Goal: Find specific page/section: Find specific page/section

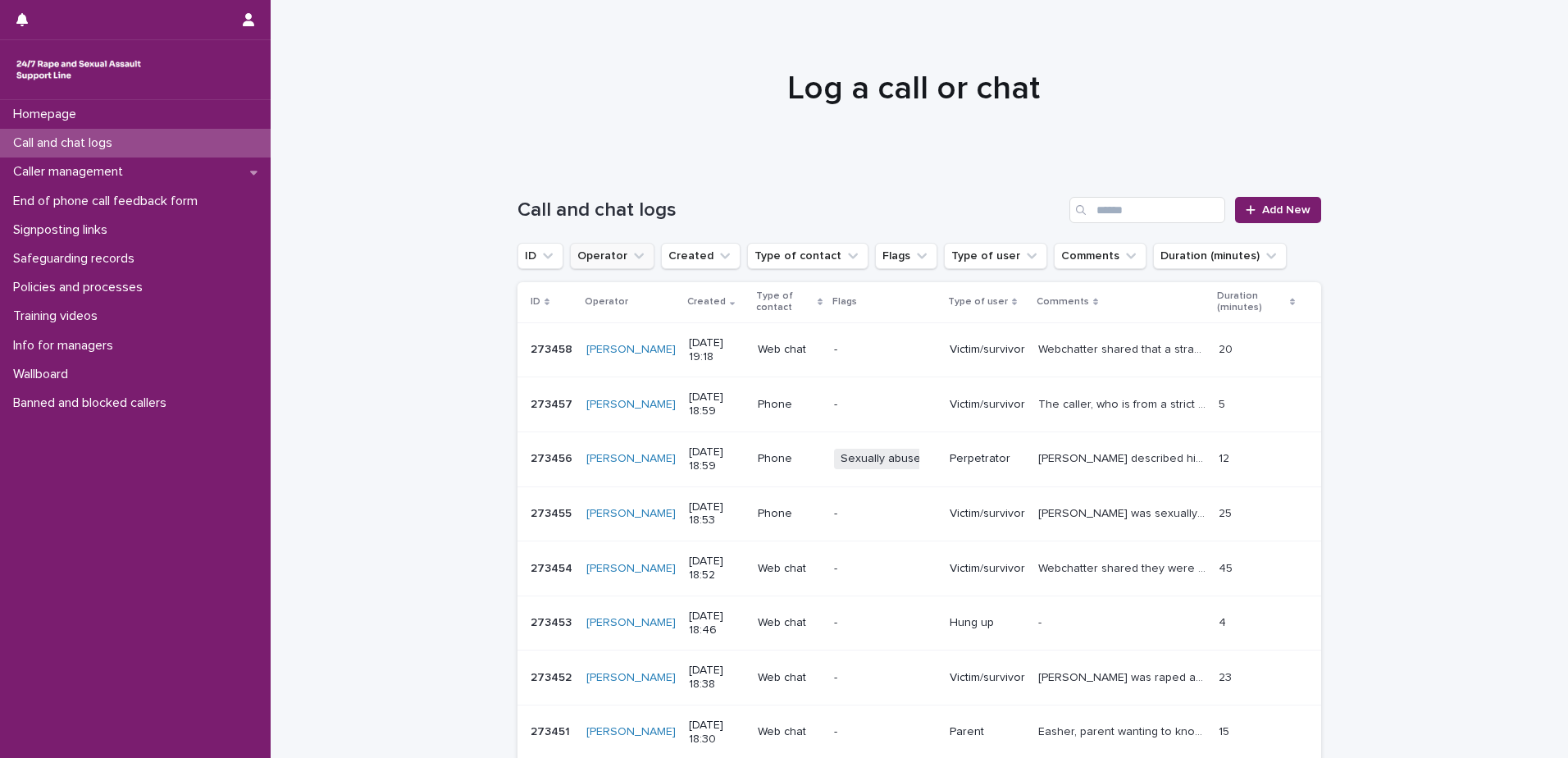
click at [631, 253] on icon "Operator" at bounding box center [638, 256] width 17 height 17
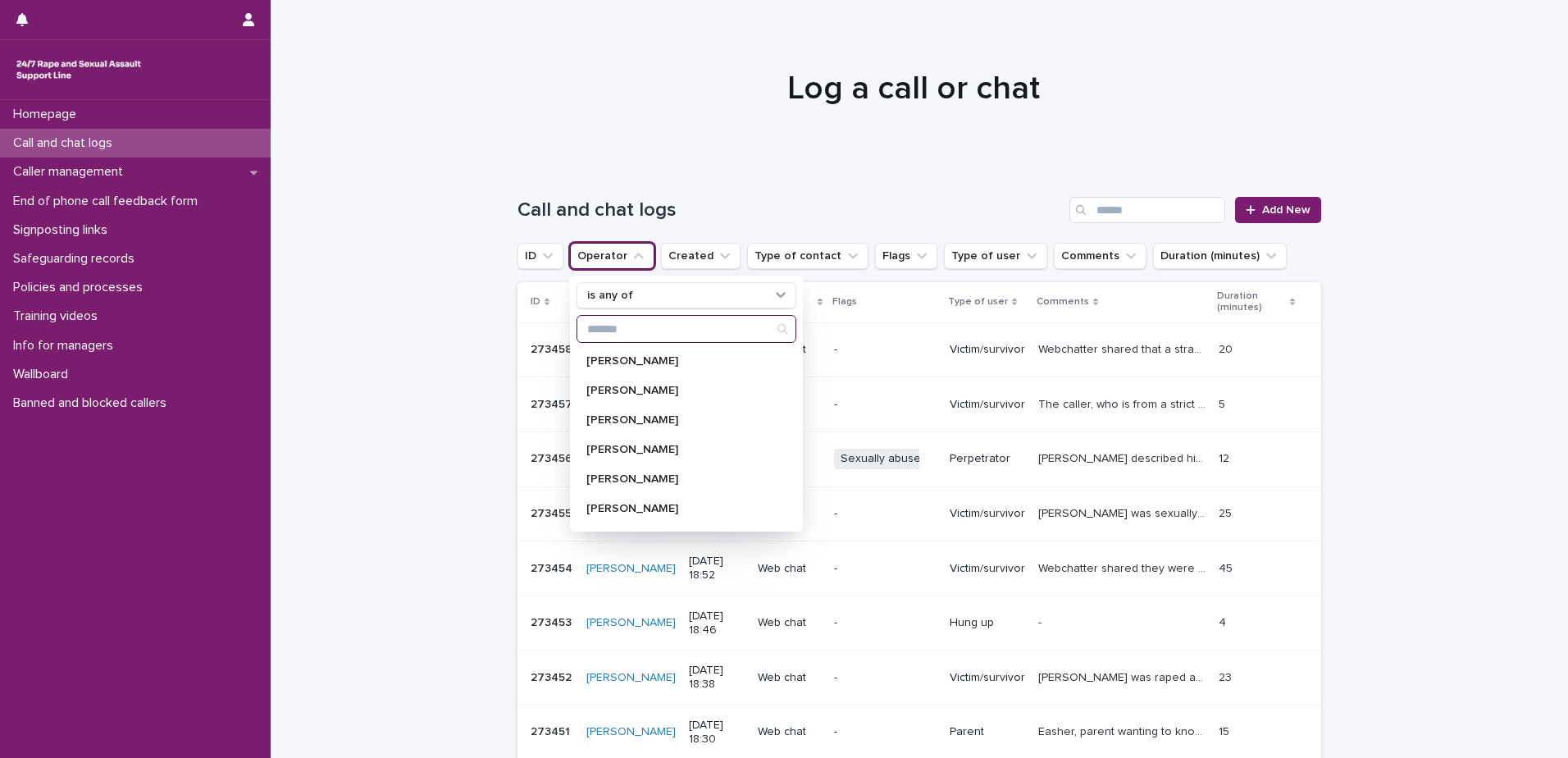
click at [611, 328] on input "Search" at bounding box center [686, 328] width 219 height 26
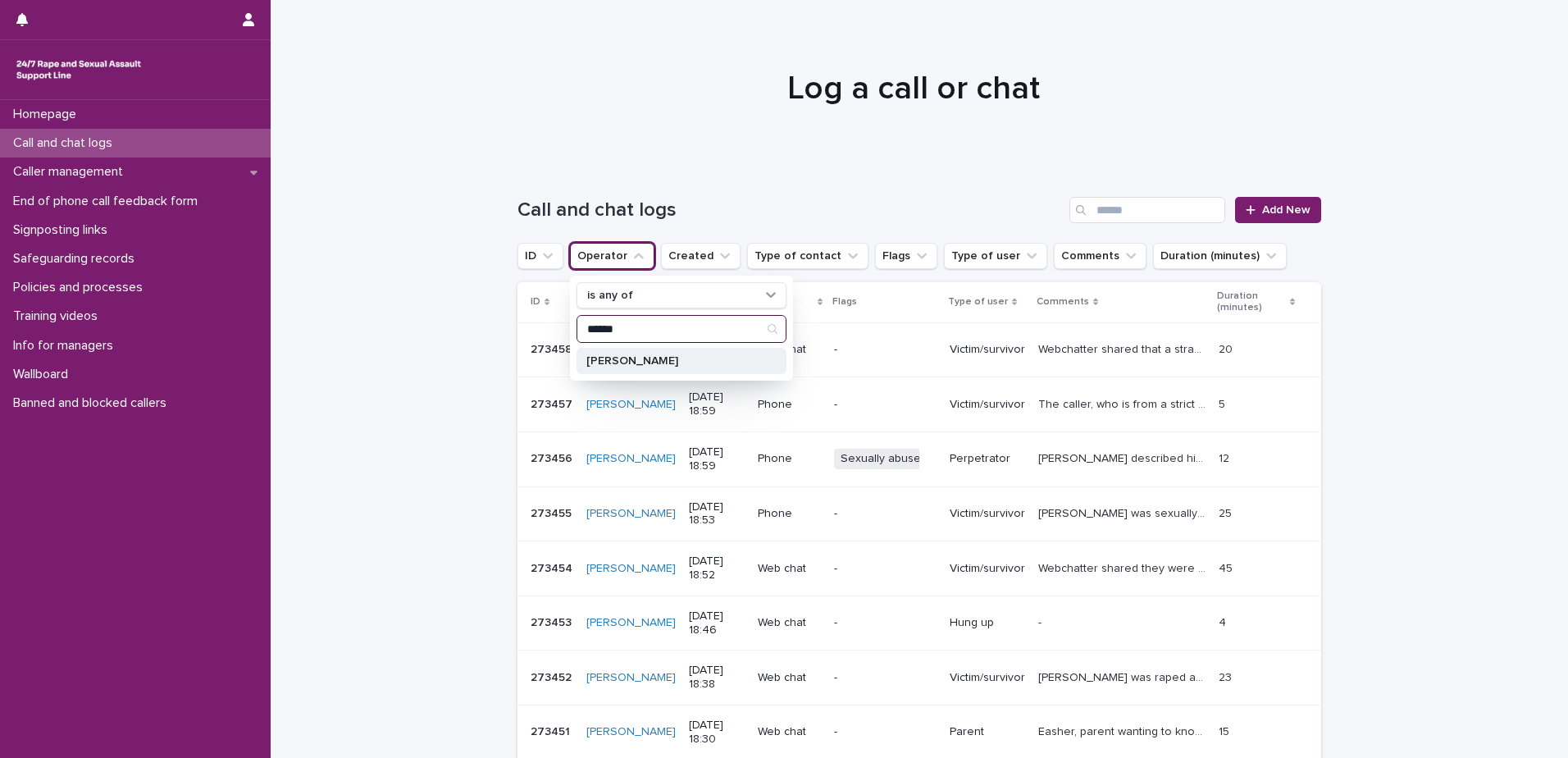
type input "******"
click at [710, 360] on p "[PERSON_NAME]" at bounding box center [673, 361] width 174 height 12
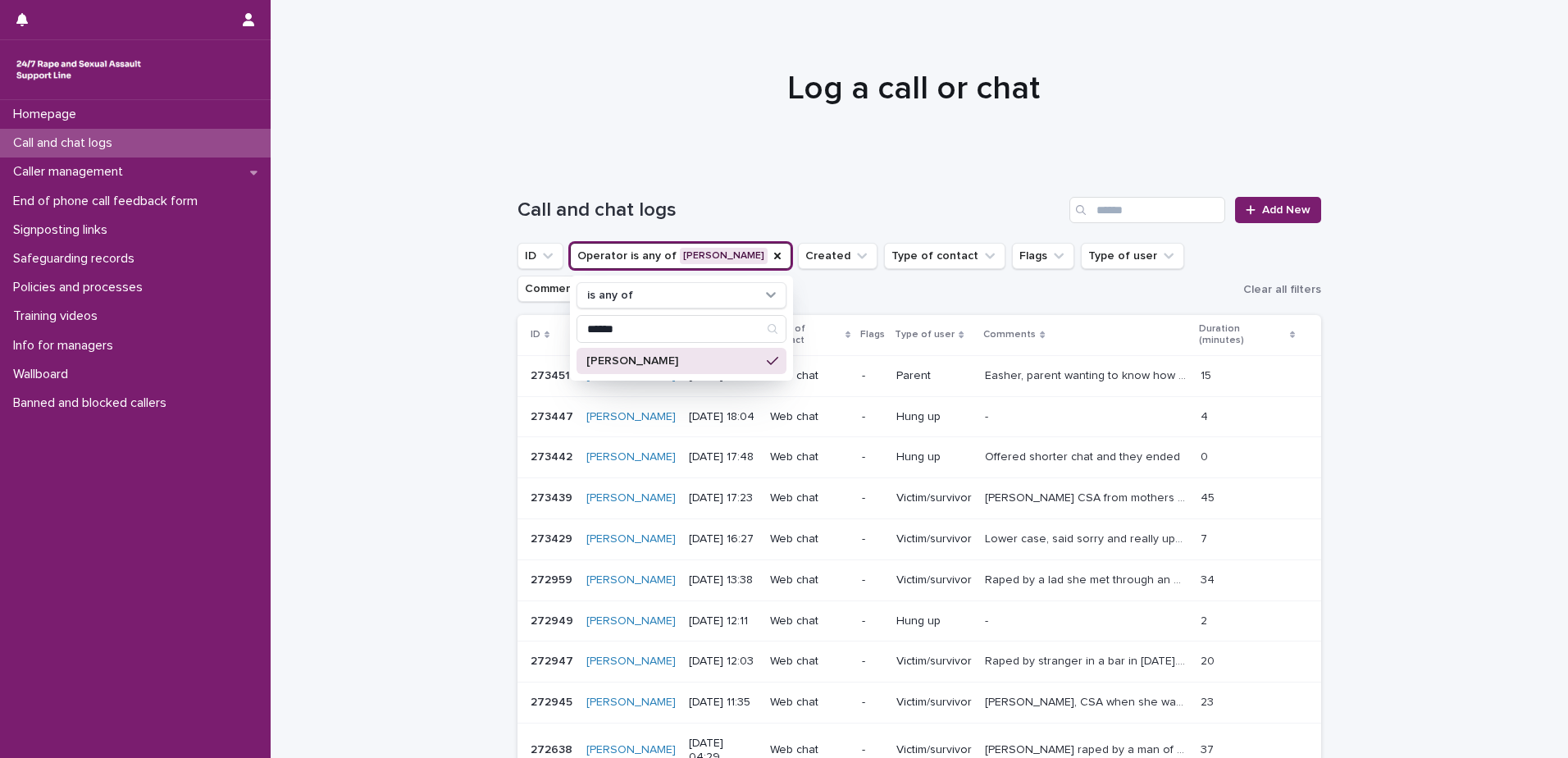
click at [404, 126] on div at bounding box center [913, 80] width 1286 height 164
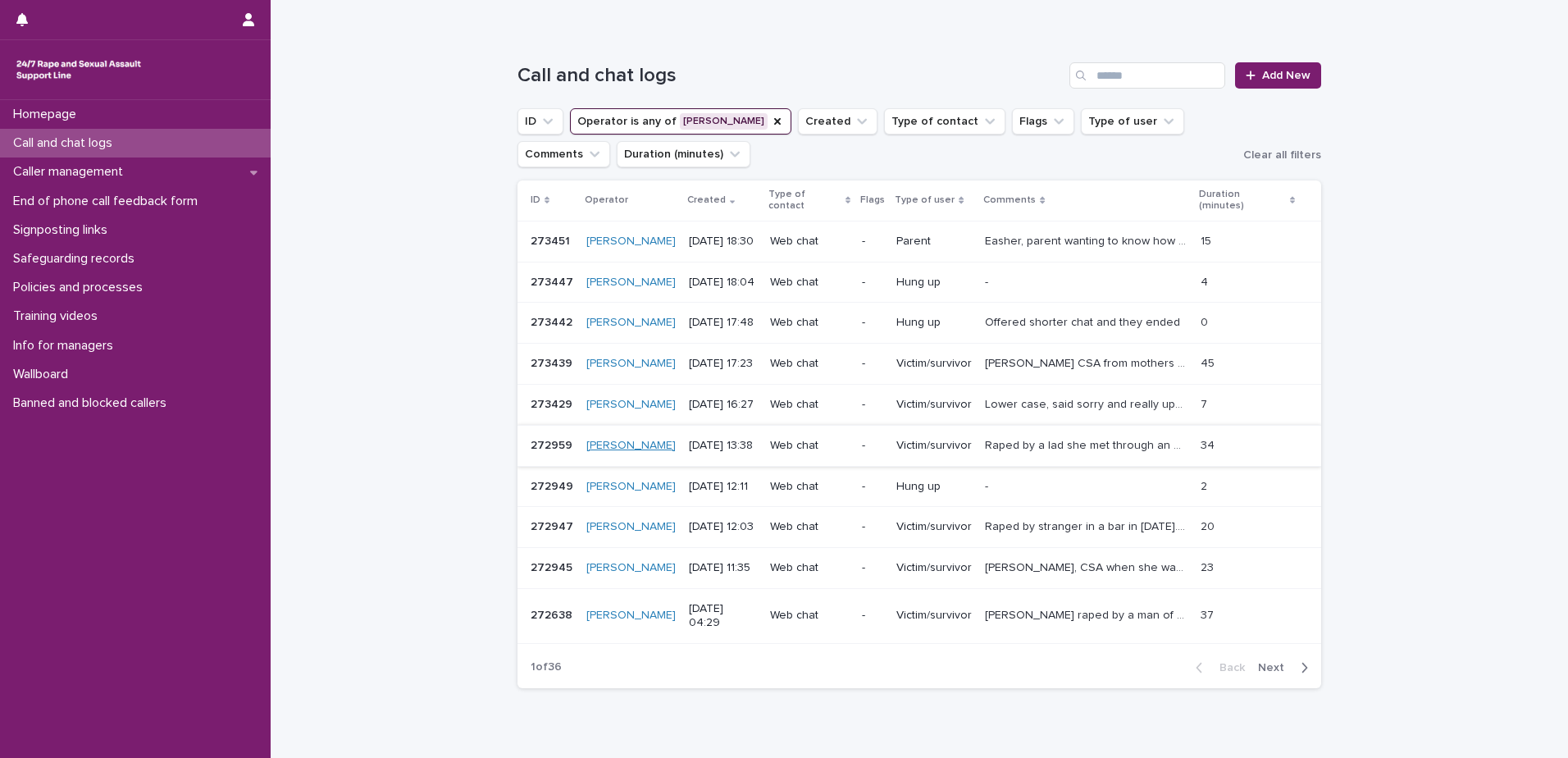
scroll to position [82, 0]
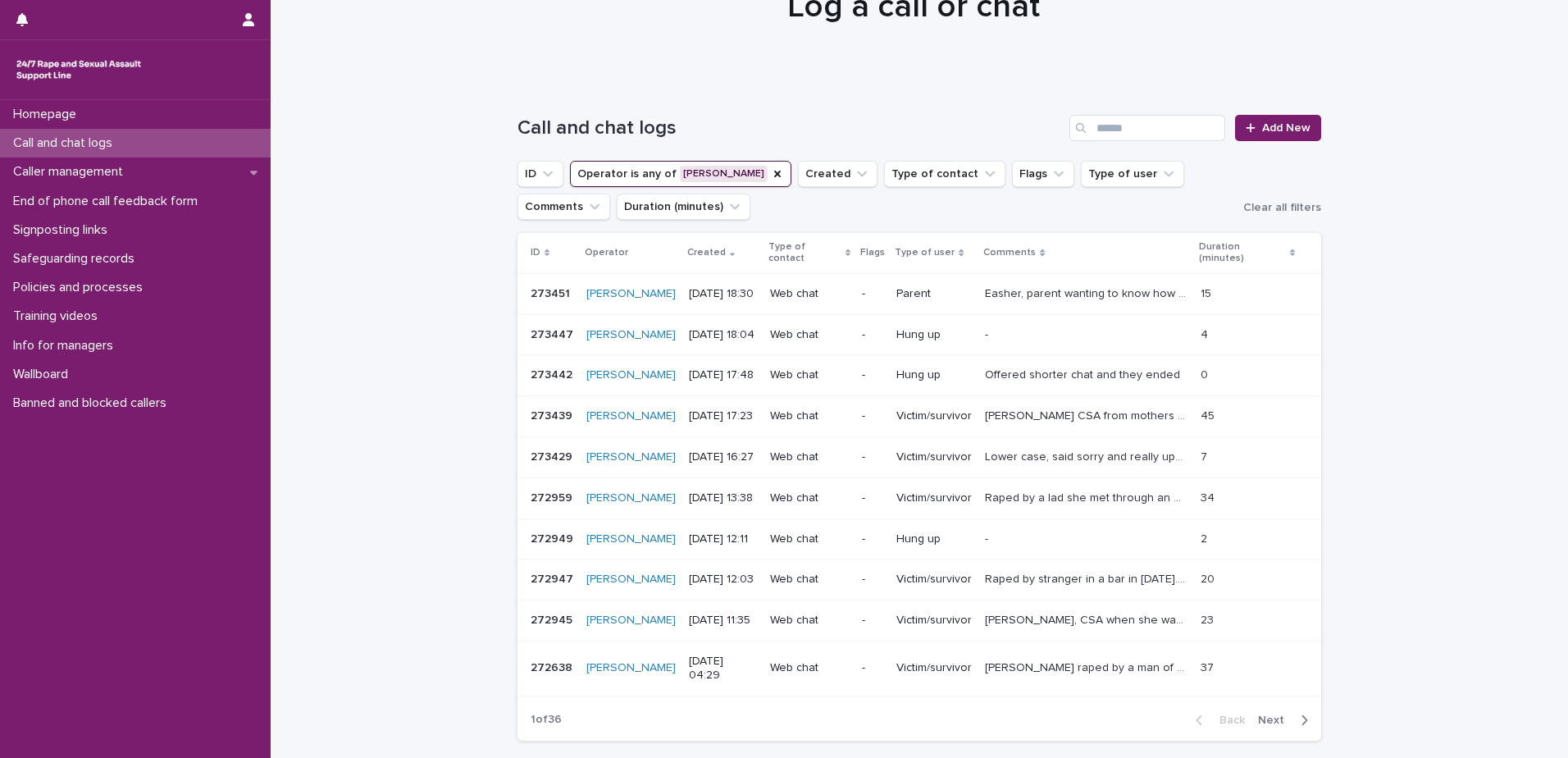
click at [1079, 464] on p "Lower case, said sorry and really upset and can't stop crying.... kids testing …" at bounding box center [1088, 456] width 206 height 18
